Goal: Transaction & Acquisition: Purchase product/service

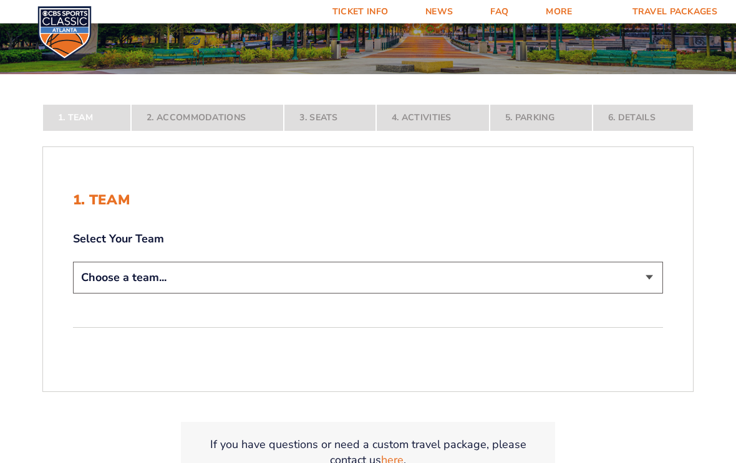
scroll to position [178, 0]
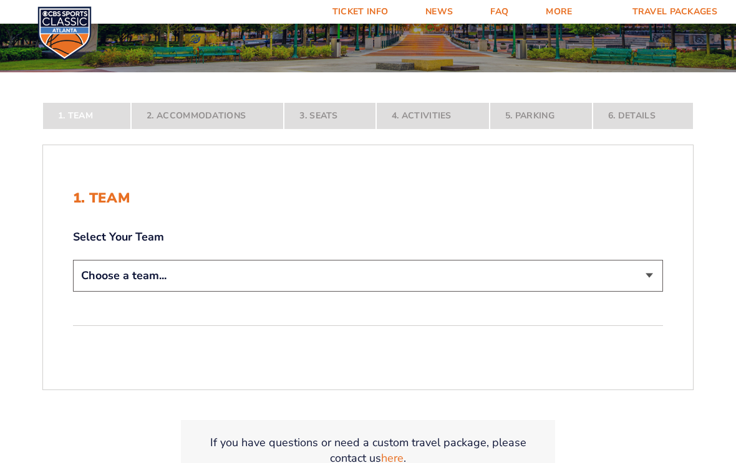
click at [126, 285] on select "Choose a team... [US_STATE] Wildcats [US_STATE] State Buckeyes [US_STATE] Tar H…" at bounding box center [368, 276] width 590 height 32
select select "12956"
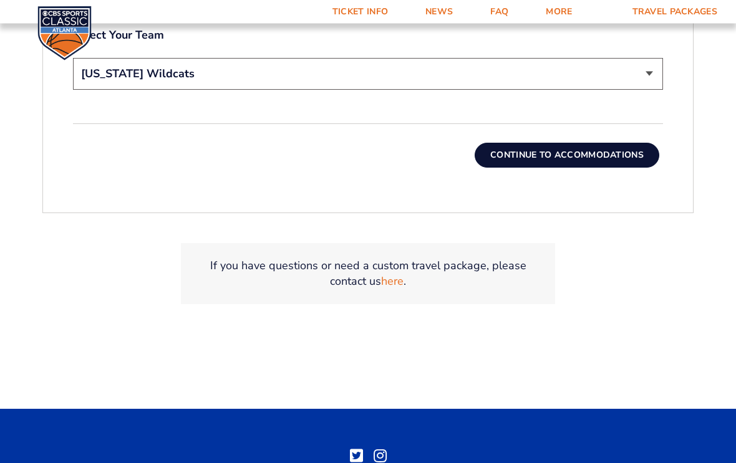
click at [518, 168] on button "Continue To Accommodations" at bounding box center [567, 155] width 185 height 25
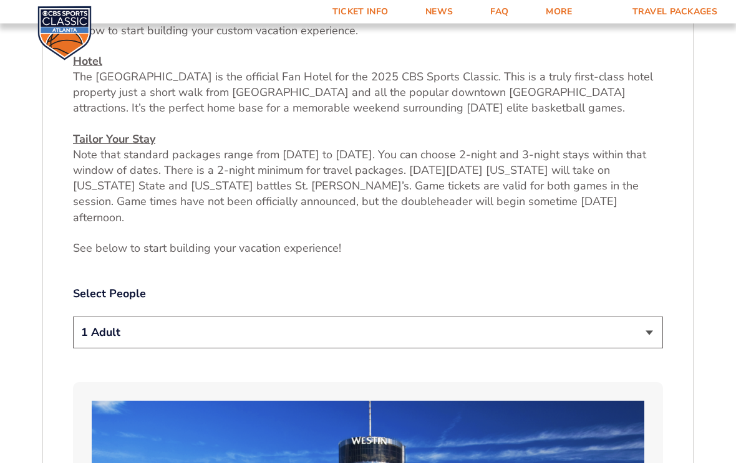
scroll to position [500, 0]
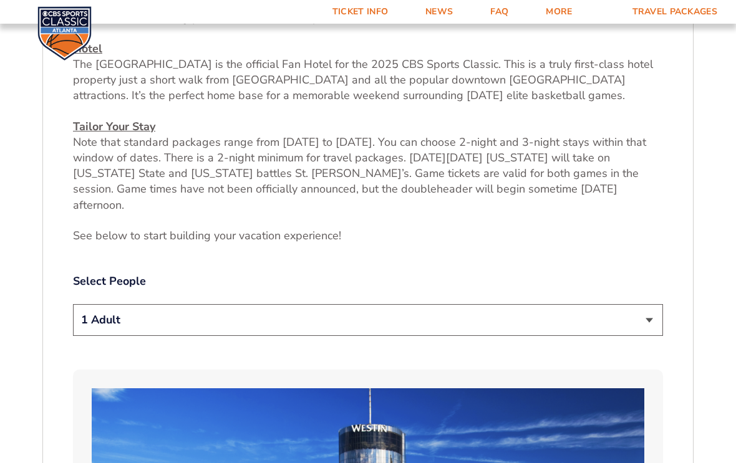
click at [647, 312] on select "1 Adult 2 Adults 3 Adults 4 Adults 2 Adults + 1 Child 2 Adults + 2 Children 2 A…" at bounding box center [368, 320] width 590 height 32
select select "2 Adults"
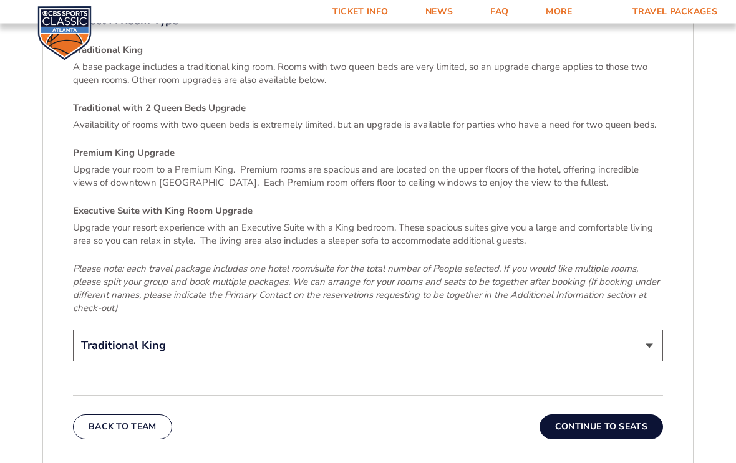
scroll to position [1854, 0]
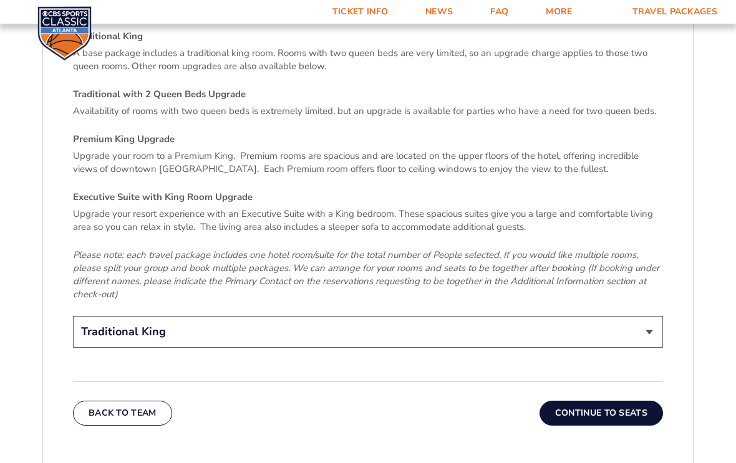
click at [647, 316] on select "Traditional King Traditional with 2 Queen Beds Upgrade (+$45 per night) Premium…" at bounding box center [368, 332] width 590 height 32
select select "Traditional with 2 Queen Beds Upgrade"
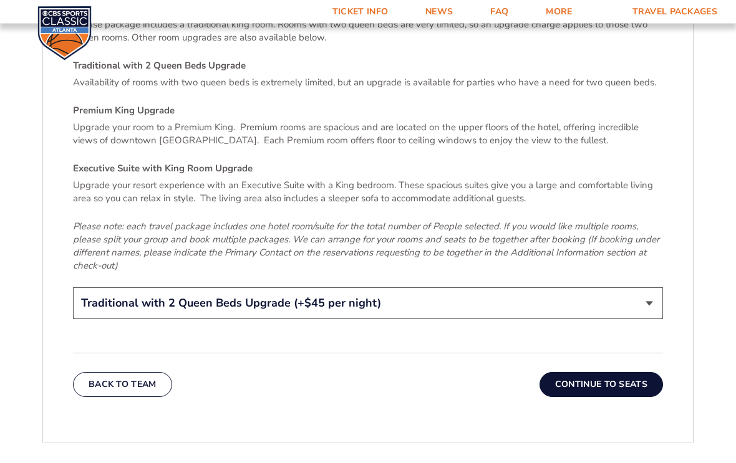
scroll to position [1896, 0]
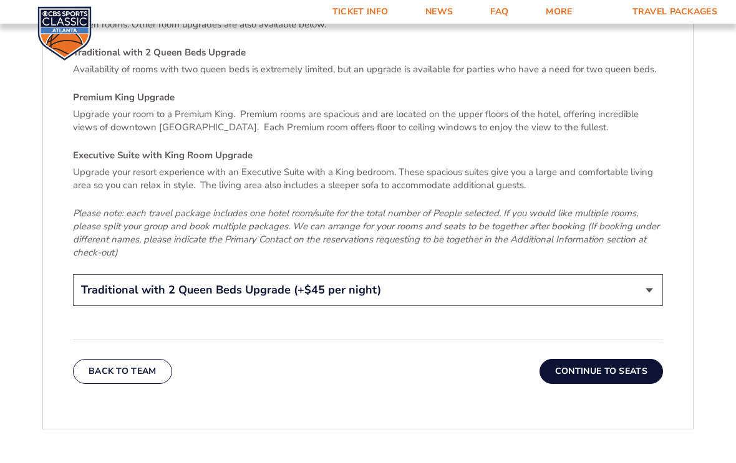
click at [566, 359] on button "Continue To Seats" at bounding box center [600, 371] width 123 height 25
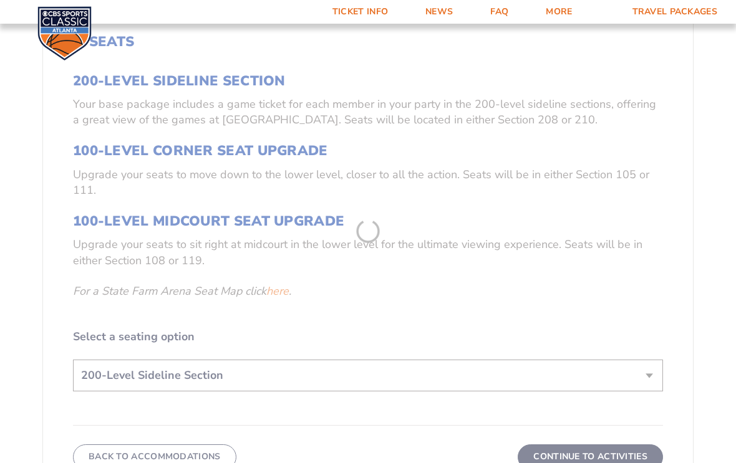
scroll to position [429, 0]
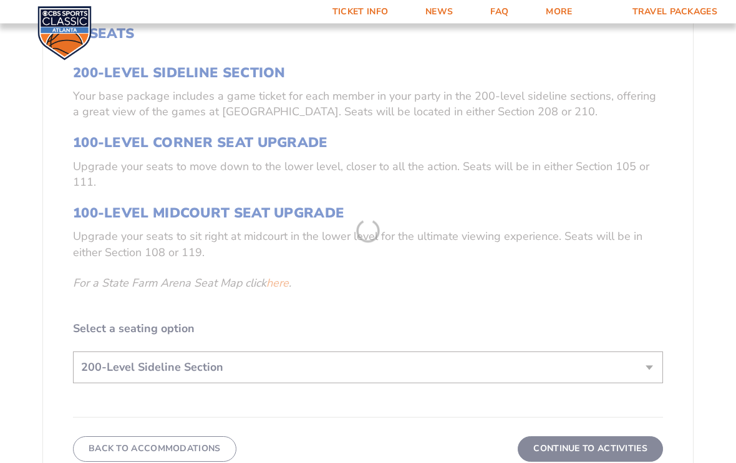
click at [284, 294] on form "[US_STATE] [US_STATE] Travel Package [US_STATE][GEOGRAPHIC_DATA] [US_STATE] Sta…" at bounding box center [368, 188] width 736 height 1234
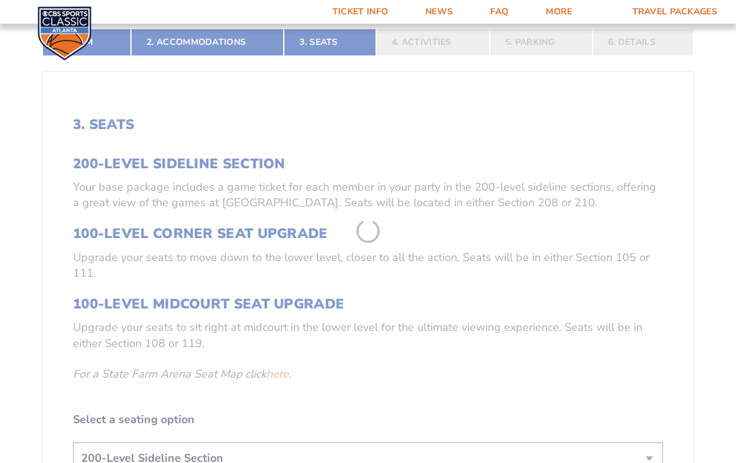
scroll to position [344, 0]
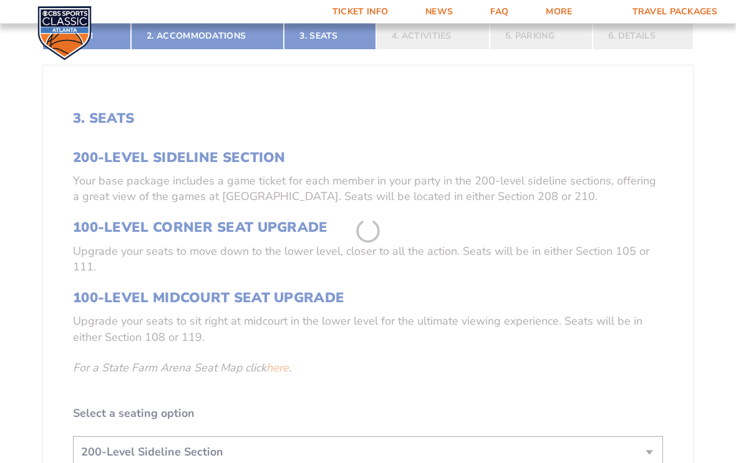
click at [372, 241] on form "[US_STATE] [US_STATE] Travel Package [US_STATE][GEOGRAPHIC_DATA] [US_STATE] Sta…" at bounding box center [368, 273] width 736 height 1234
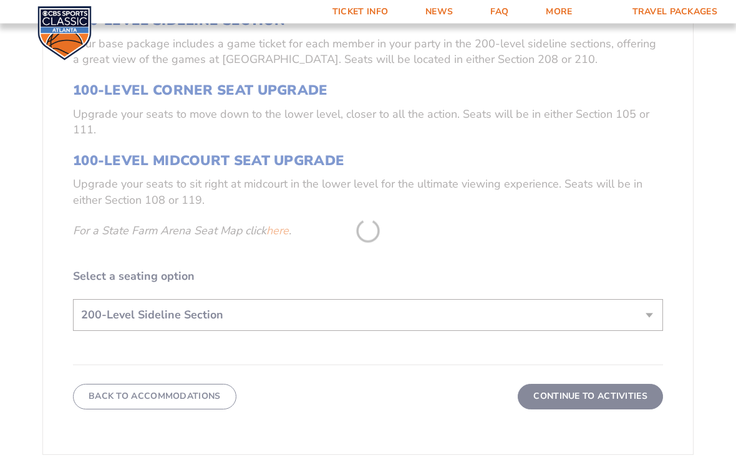
scroll to position [482, 0]
click at [651, 325] on form "[US_STATE] [US_STATE] Travel Package [US_STATE][GEOGRAPHIC_DATA] [US_STATE] Sta…" at bounding box center [368, 135] width 736 height 1234
click at [574, 407] on form "[US_STATE] [US_STATE] Travel Package [US_STATE][GEOGRAPHIC_DATA] [US_STATE] Sta…" at bounding box center [368, 135] width 736 height 1234
click at [379, 242] on form "[US_STATE] [US_STATE] Travel Package [US_STATE][GEOGRAPHIC_DATA] [US_STATE] Sta…" at bounding box center [368, 135] width 736 height 1234
click at [360, 249] on form "[US_STATE] [US_STATE] Travel Package [US_STATE][GEOGRAPHIC_DATA] [US_STATE] Sta…" at bounding box center [368, 135] width 736 height 1234
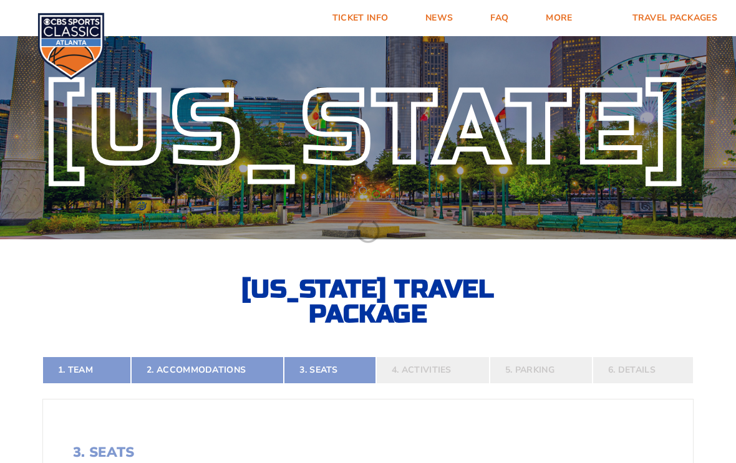
scroll to position [0, 0]
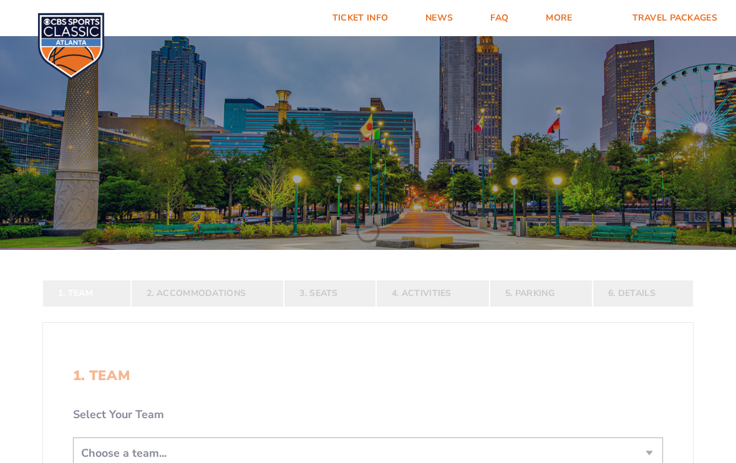
scroll to position [-333, 0]
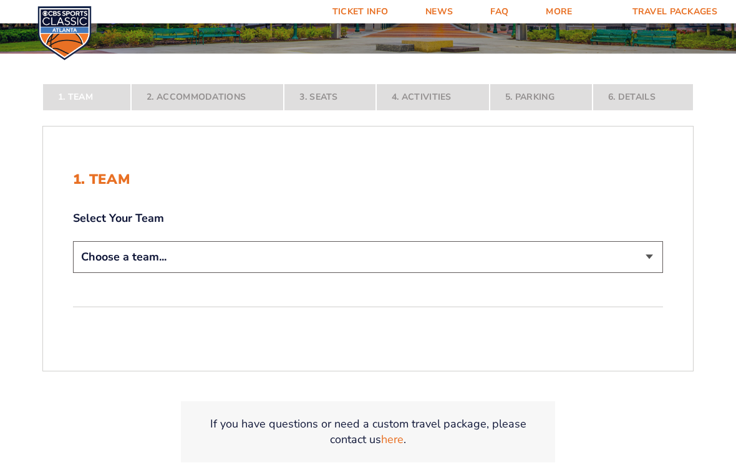
click at [134, 271] on select "Choose a team... [US_STATE] Wildcats [US_STATE] State Buckeyes [US_STATE] Tar H…" at bounding box center [368, 258] width 590 height 32
select select "12956"
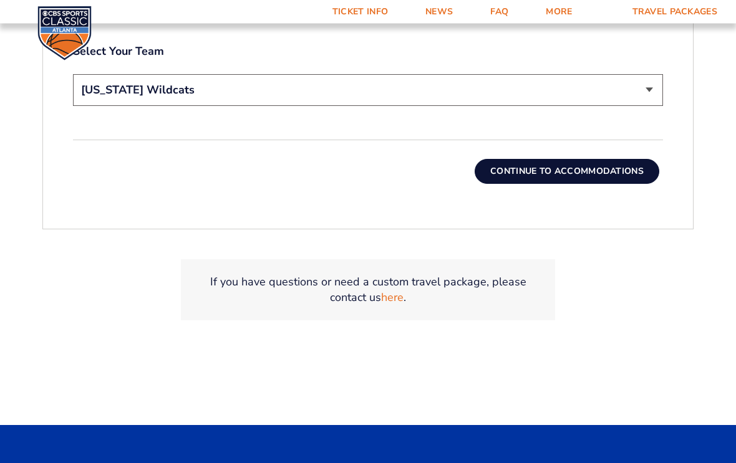
scroll to position [452, 0]
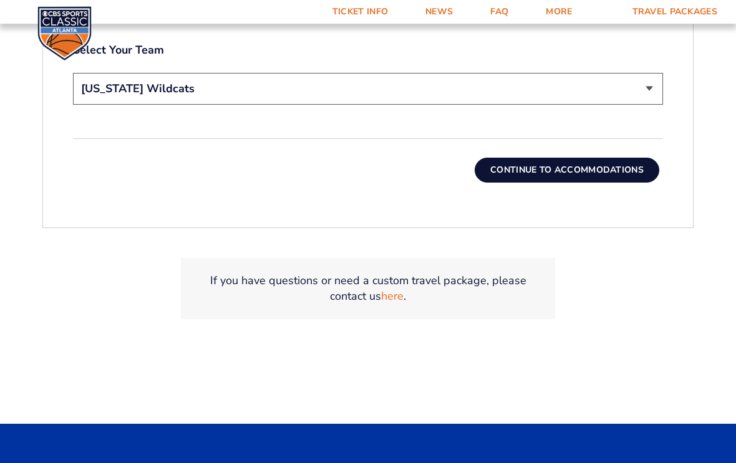
click at [523, 183] on button "Continue To Accommodations" at bounding box center [567, 170] width 185 height 25
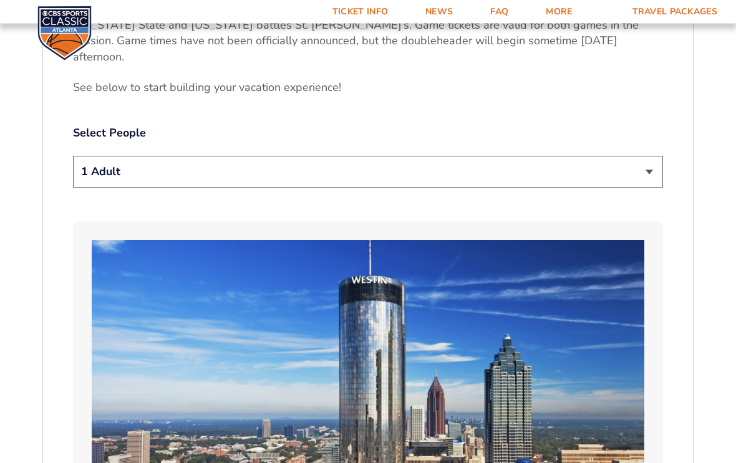
scroll to position [648, 0]
click at [646, 167] on select "1 Adult 2 Adults 3 Adults 4 Adults 2 Adults + 1 Child 2 Adults + 2 Children 2 A…" at bounding box center [368, 172] width 590 height 32
select select "2 Adults"
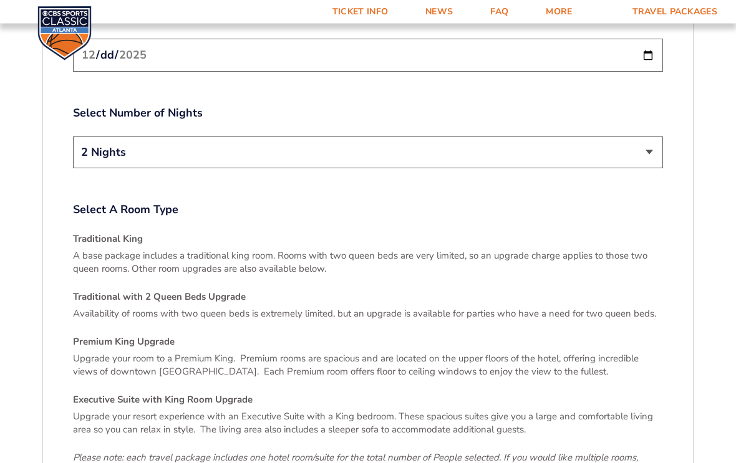
scroll to position [1668, 0]
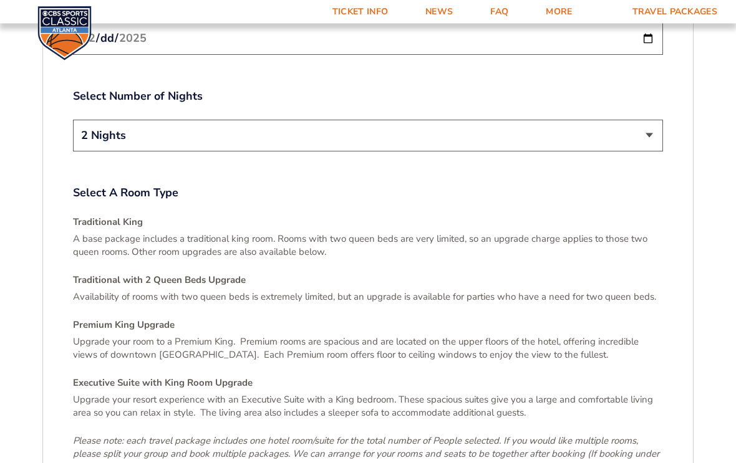
click at [85, 274] on h4 "Traditional with 2 Queen Beds Upgrade" at bounding box center [368, 280] width 590 height 13
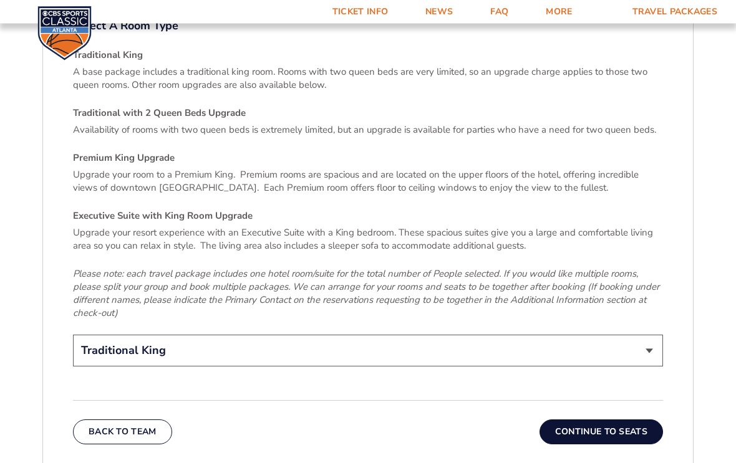
scroll to position [1877, 0]
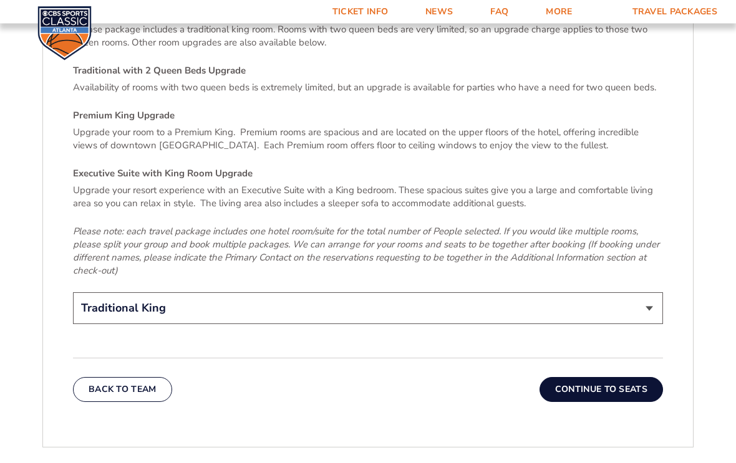
click at [652, 293] on select "Traditional King Traditional with 2 Queen Beds Upgrade (+$45 per night) Premium…" at bounding box center [368, 309] width 590 height 32
select select "Traditional with 2 Queen Beds Upgrade"
click at [628, 377] on button "Continue To Seats" at bounding box center [600, 389] width 123 height 25
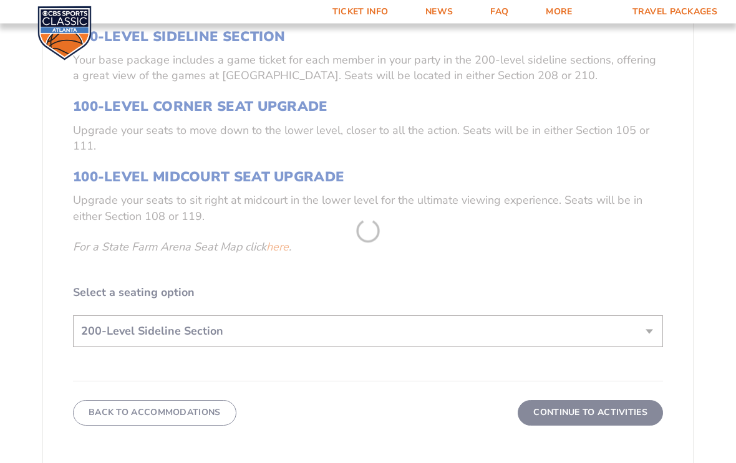
scroll to position [486, 0]
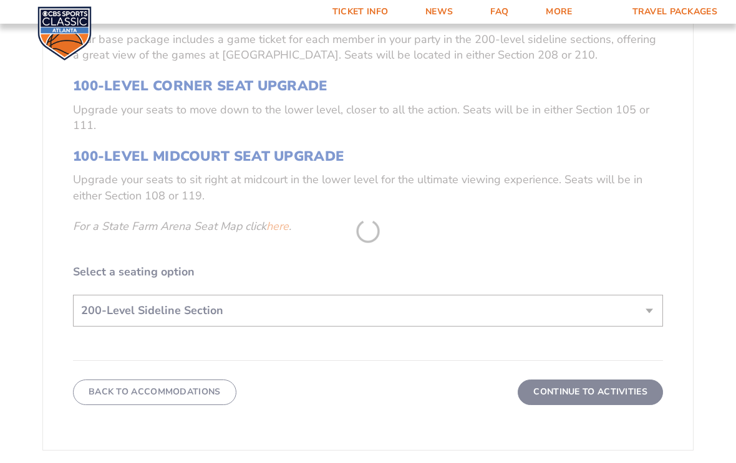
click at [155, 399] on form "[US_STATE] [US_STATE] Travel Package [US_STATE][GEOGRAPHIC_DATA] [US_STATE] Sta…" at bounding box center [368, 131] width 736 height 1234
click at [637, 314] on form "[US_STATE] [US_STATE] Travel Package [US_STATE][GEOGRAPHIC_DATA] [US_STATE] Sta…" at bounding box center [368, 131] width 736 height 1234
click at [120, 314] on form "[US_STATE] [US_STATE] Travel Package [US_STATE][GEOGRAPHIC_DATA] [US_STATE] Sta…" at bounding box center [368, 131] width 736 height 1234
click at [119, 316] on form "[US_STATE] [US_STATE] Travel Package [US_STATE][GEOGRAPHIC_DATA] [US_STATE] Sta…" at bounding box center [368, 131] width 736 height 1234
click at [384, 238] on form "[US_STATE] [US_STATE] Travel Package [US_STATE][GEOGRAPHIC_DATA] [US_STATE] Sta…" at bounding box center [368, 131] width 736 height 1234
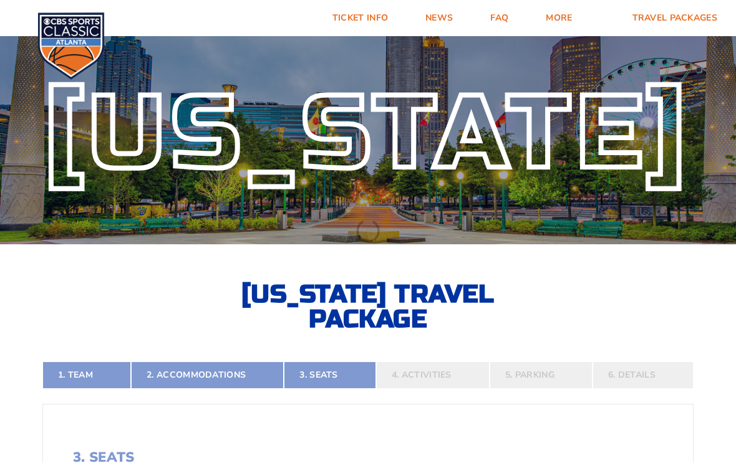
scroll to position [0, 0]
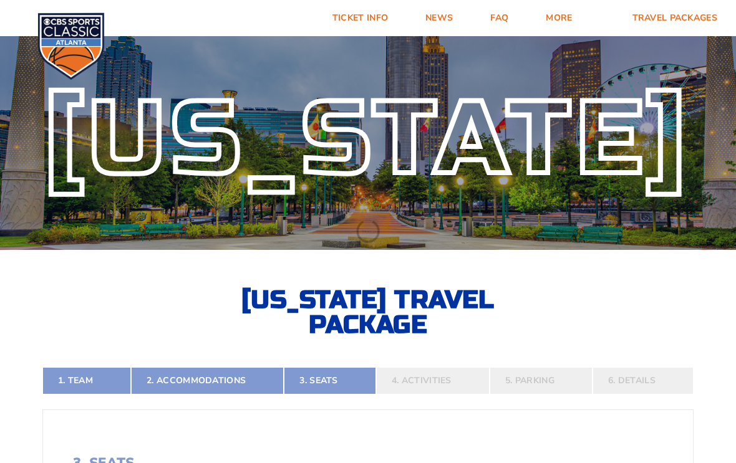
click at [81, 395] on link "1. Team" at bounding box center [86, 380] width 89 height 27
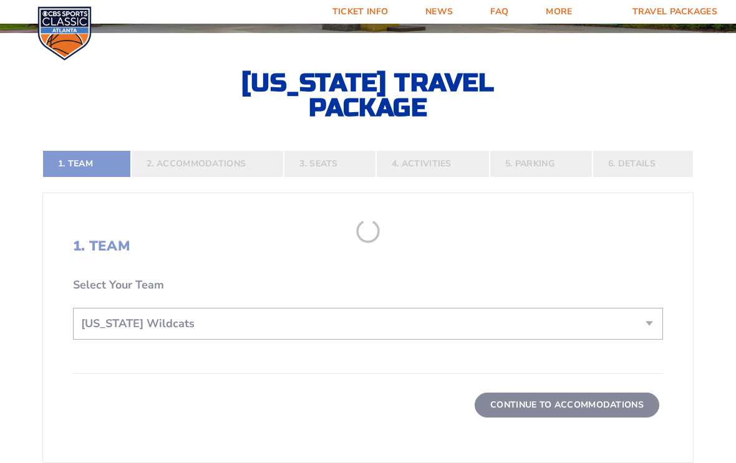
scroll to position [228, 0]
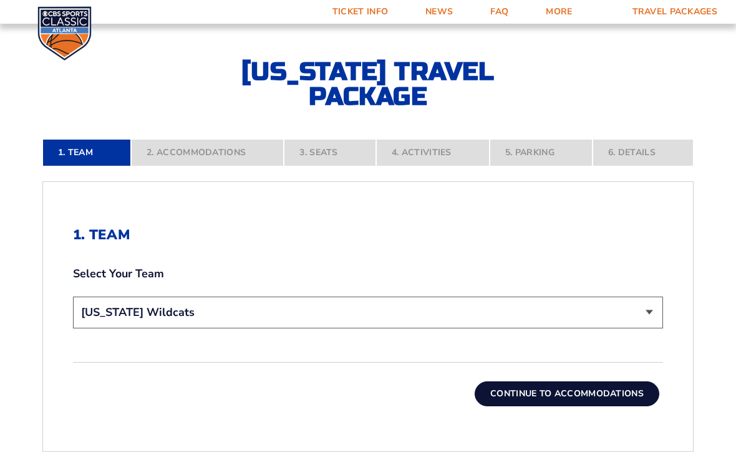
click at [186, 163] on nav "1. Team 2. Accommodations 3. Seats 4. Activities 5. Parking 6. Details" at bounding box center [367, 152] width 651 height 27
click at [200, 163] on nav "1. Team 2. Accommodations 3. Seats 4. Activities 5. Parking 6. Details" at bounding box center [367, 152] width 651 height 27
click at [196, 158] on nav "1. Team 2. Accommodations 3. Seats 4. Activities 5. Parking 6. Details" at bounding box center [367, 152] width 651 height 27
click at [530, 402] on button "Continue To Accommodations" at bounding box center [567, 394] width 185 height 25
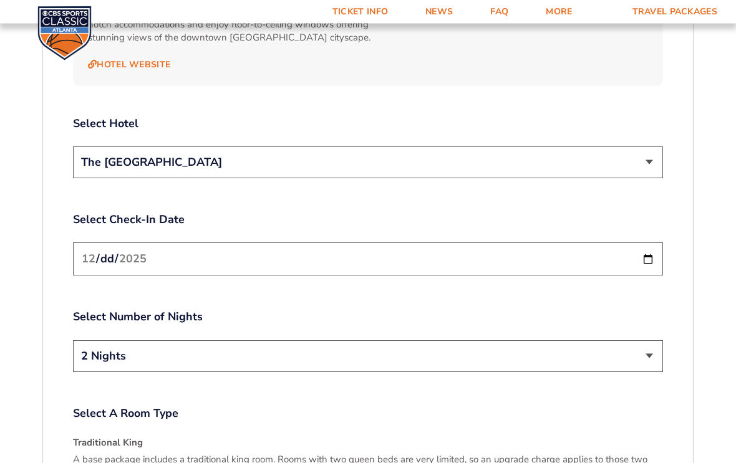
scroll to position [1448, 0]
click at [654, 146] on select "The [GEOGRAPHIC_DATA]" at bounding box center [368, 162] width 590 height 32
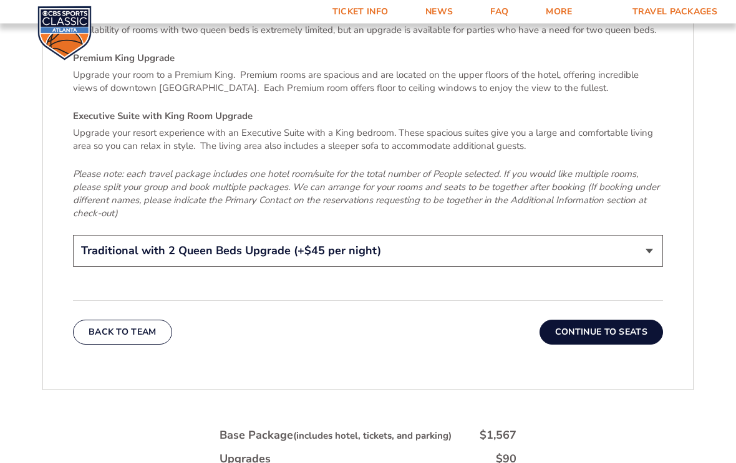
scroll to position [1953, 0]
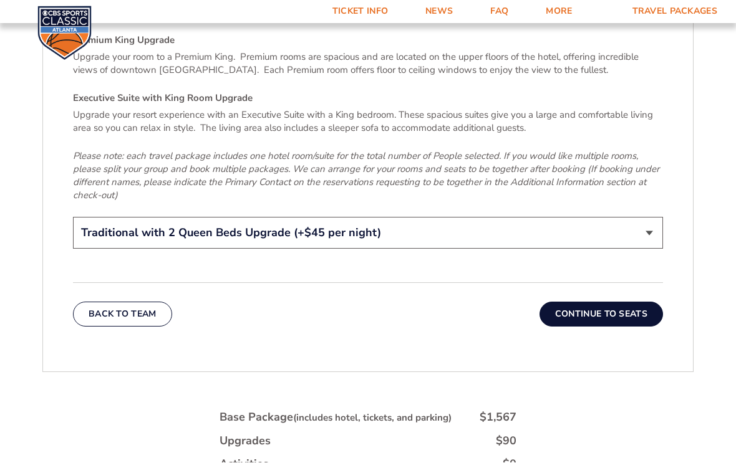
click at [597, 302] on button "Continue To Seats" at bounding box center [600, 314] width 123 height 25
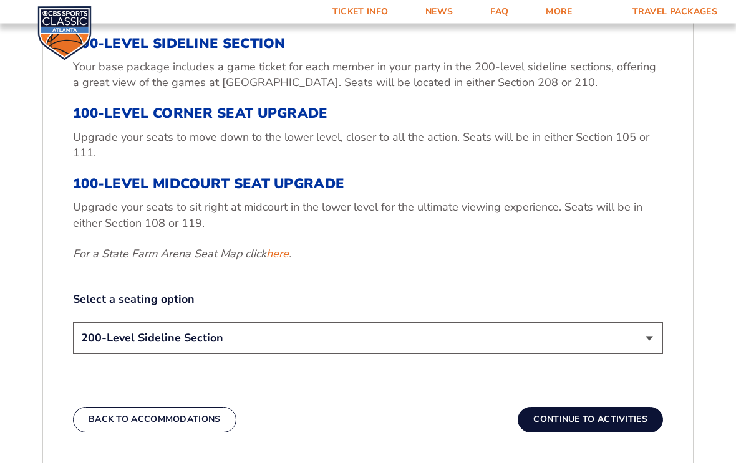
scroll to position [463, 0]
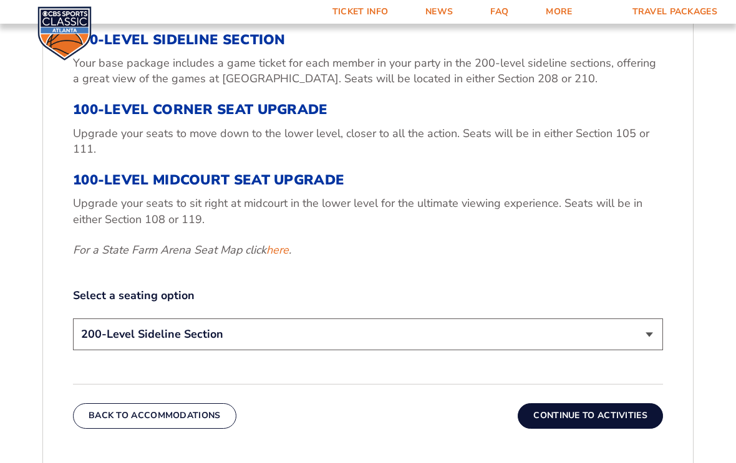
click at [280, 258] on link "here" at bounding box center [277, 251] width 22 height 16
click at [110, 188] on h3 "100-Level Midcourt Seat Upgrade" at bounding box center [368, 180] width 590 height 16
click at [654, 339] on select "200-Level Sideline Section 100-Level Corner Seat Upgrade (+$120 per person) 100…" at bounding box center [368, 335] width 590 height 32
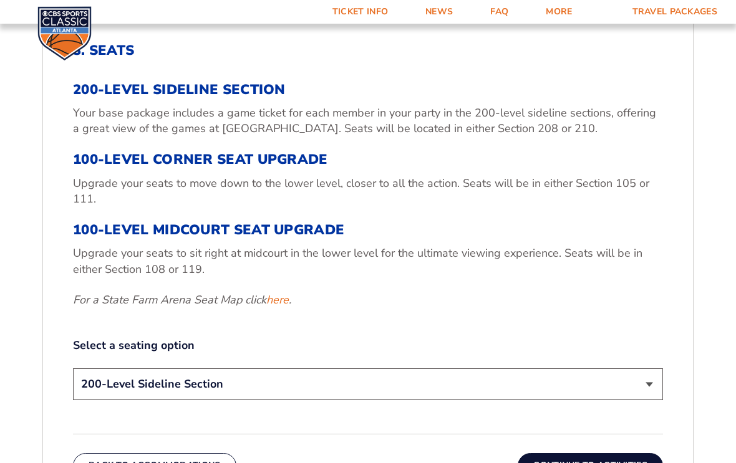
scroll to position [411, 0]
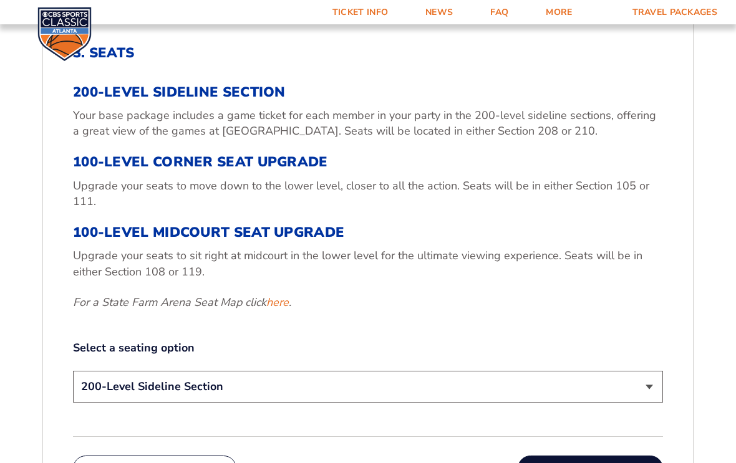
click at [98, 100] on h3 "200-Level Sideline Section" at bounding box center [368, 92] width 590 height 16
click at [654, 397] on select "200-Level Sideline Section 100-Level Corner Seat Upgrade (+$120 per person) 100…" at bounding box center [368, 387] width 590 height 32
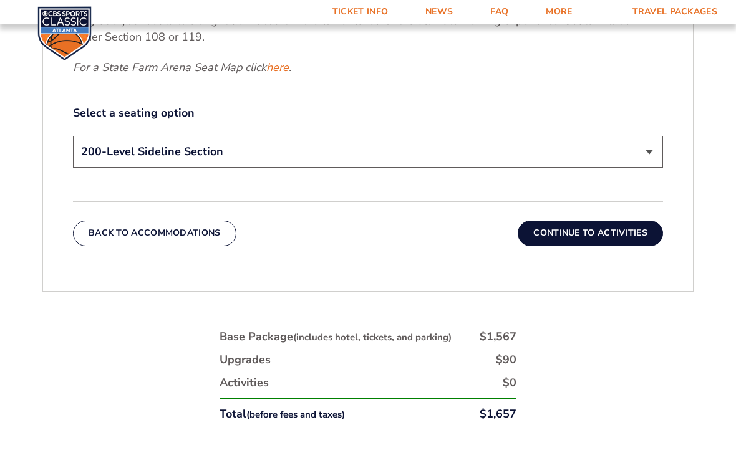
scroll to position [666, 0]
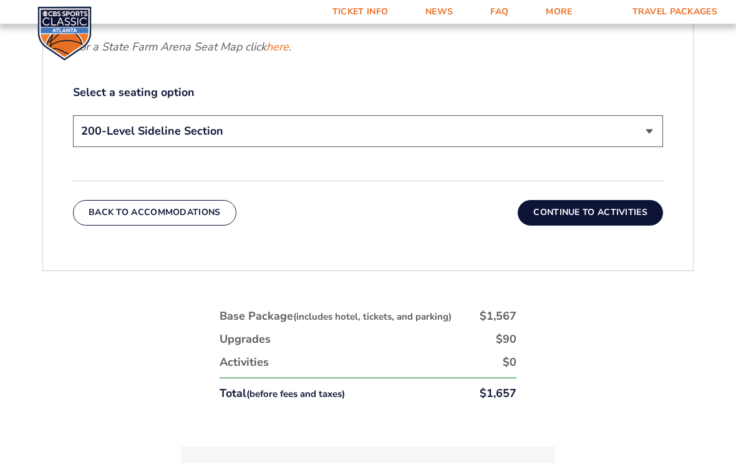
click at [621, 220] on button "Continue To Activities" at bounding box center [590, 212] width 145 height 25
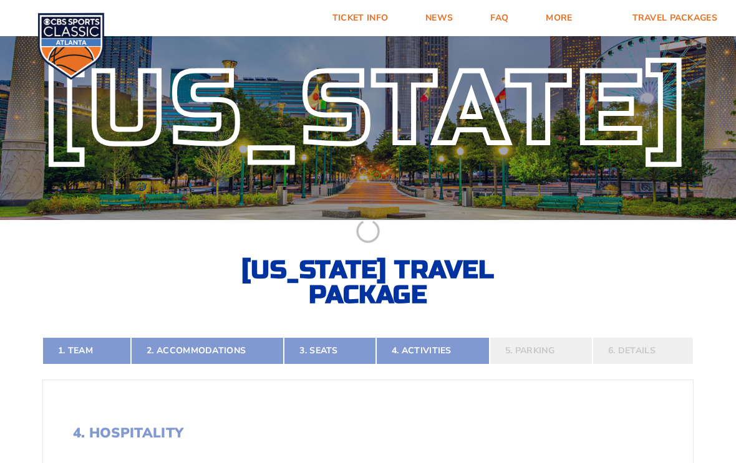
scroll to position [0, 0]
